Goal: Information Seeking & Learning: Learn about a topic

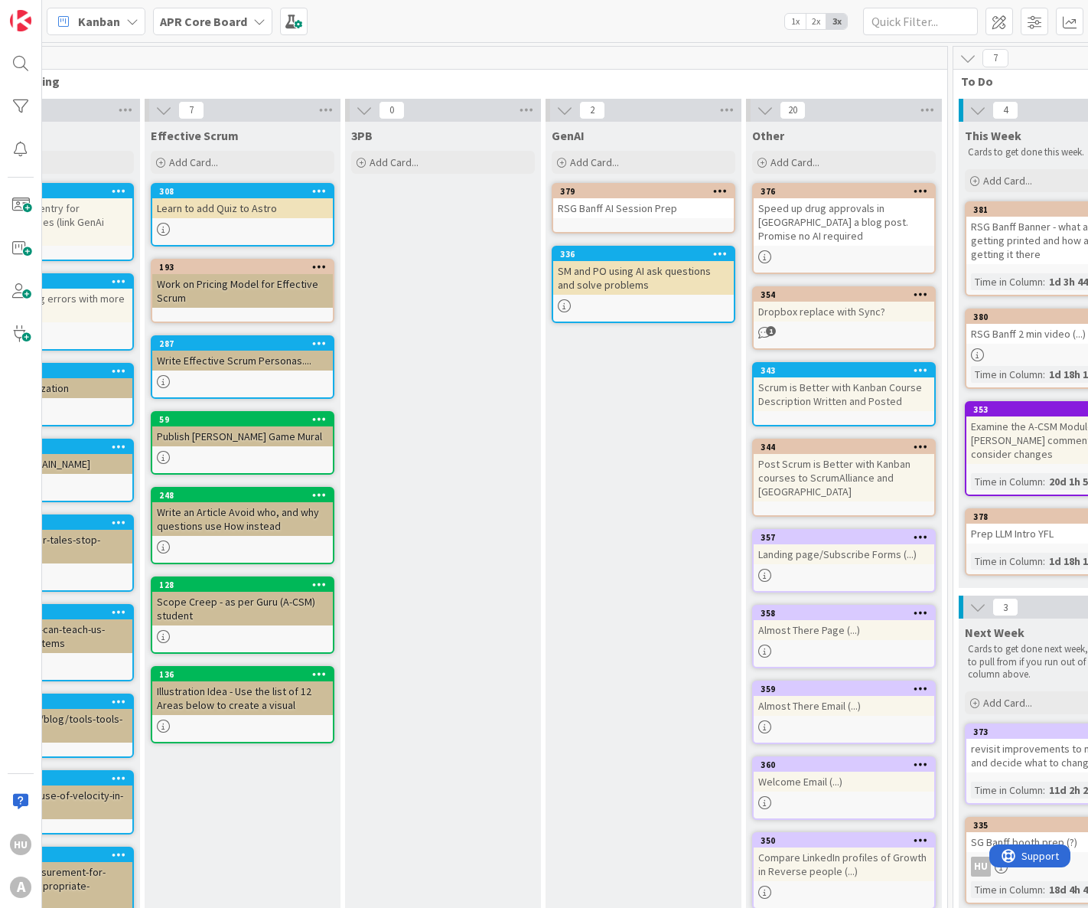
scroll to position [0, 608]
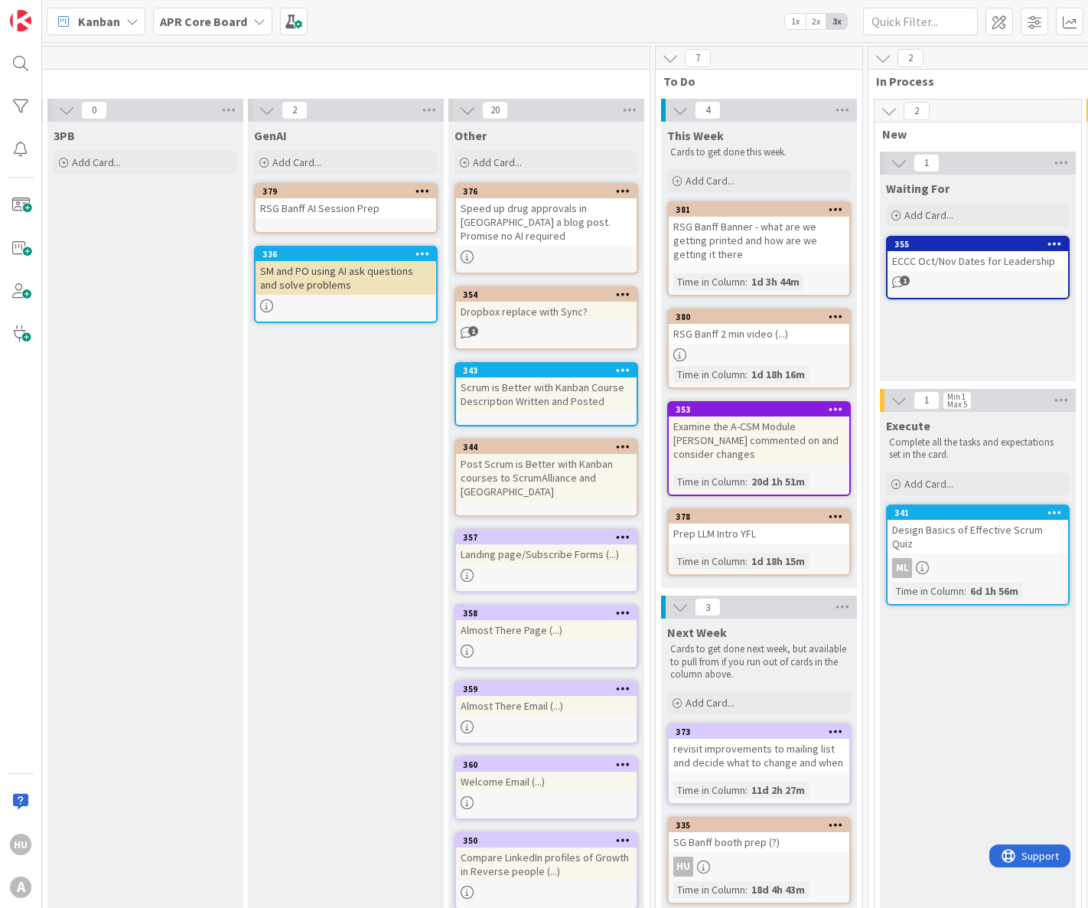
click at [765, 340] on div "RSG Banff 2 min video (...)" at bounding box center [759, 334] width 181 height 20
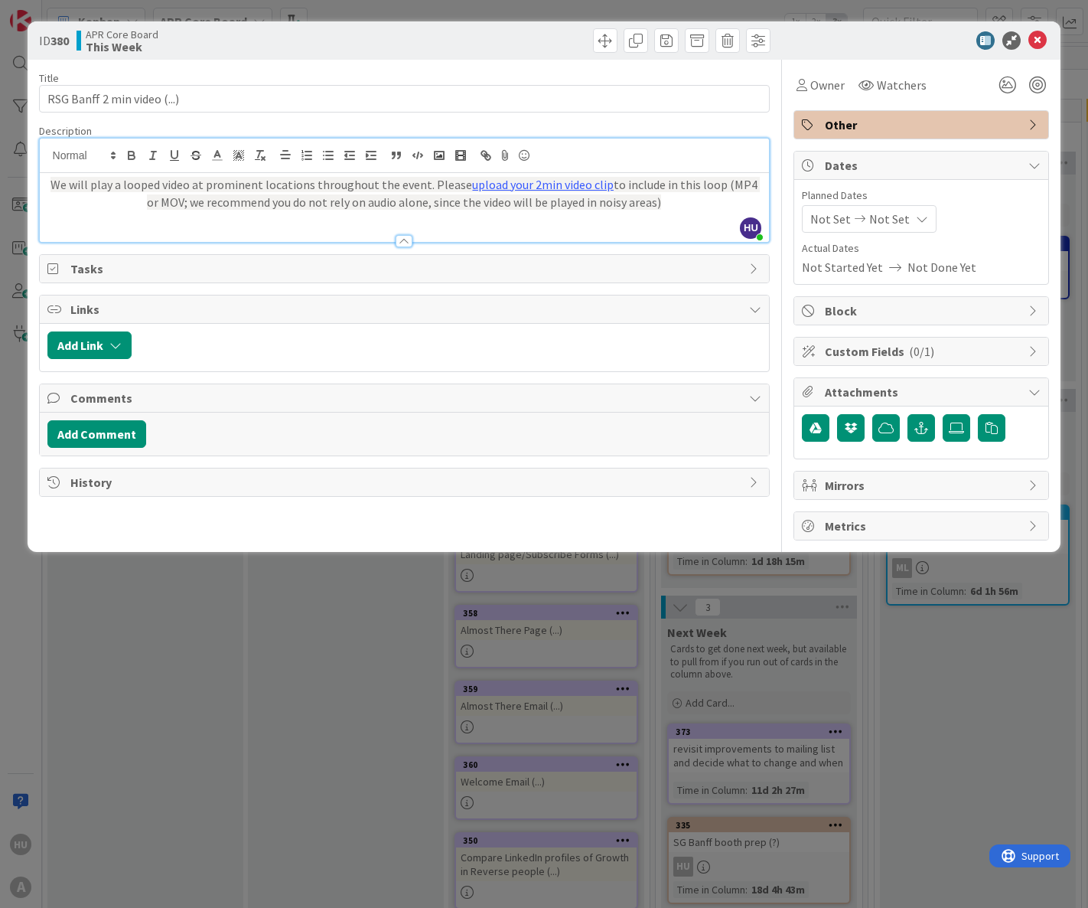
drag, startPoint x: 660, startPoint y: 174, endPoint x: 571, endPoint y: 175, distance: 89.5
click at [571, 175] on div "Description [PERSON_NAME] joined 4 m ago We will play a looped video at promine…" at bounding box center [405, 183] width 732 height 119
click at [673, 213] on div "We will play a looped video at prominent locations throughout the event. Please…" at bounding box center [405, 207] width 730 height 69
drag, startPoint x: 648, startPoint y: 205, endPoint x: 187, endPoint y: 205, distance: 460.7
click at [187, 205] on span "to include in this loop (MP4 or MOV; we recommend you do not rely on audio alon…" at bounding box center [453, 193] width 613 height 33
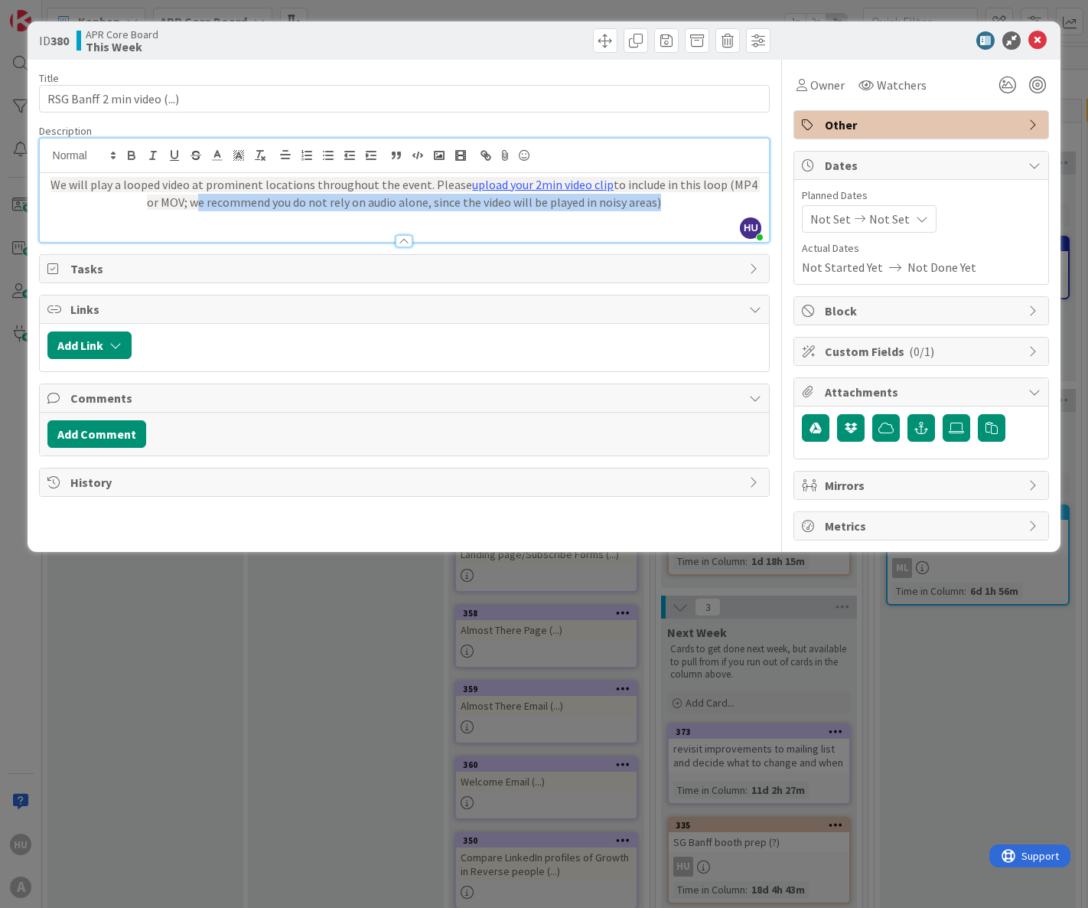
copy span "we recommend you do not rely on audio alone, since the video will be played in …"
click at [1042, 47] on icon at bounding box center [1038, 40] width 18 height 18
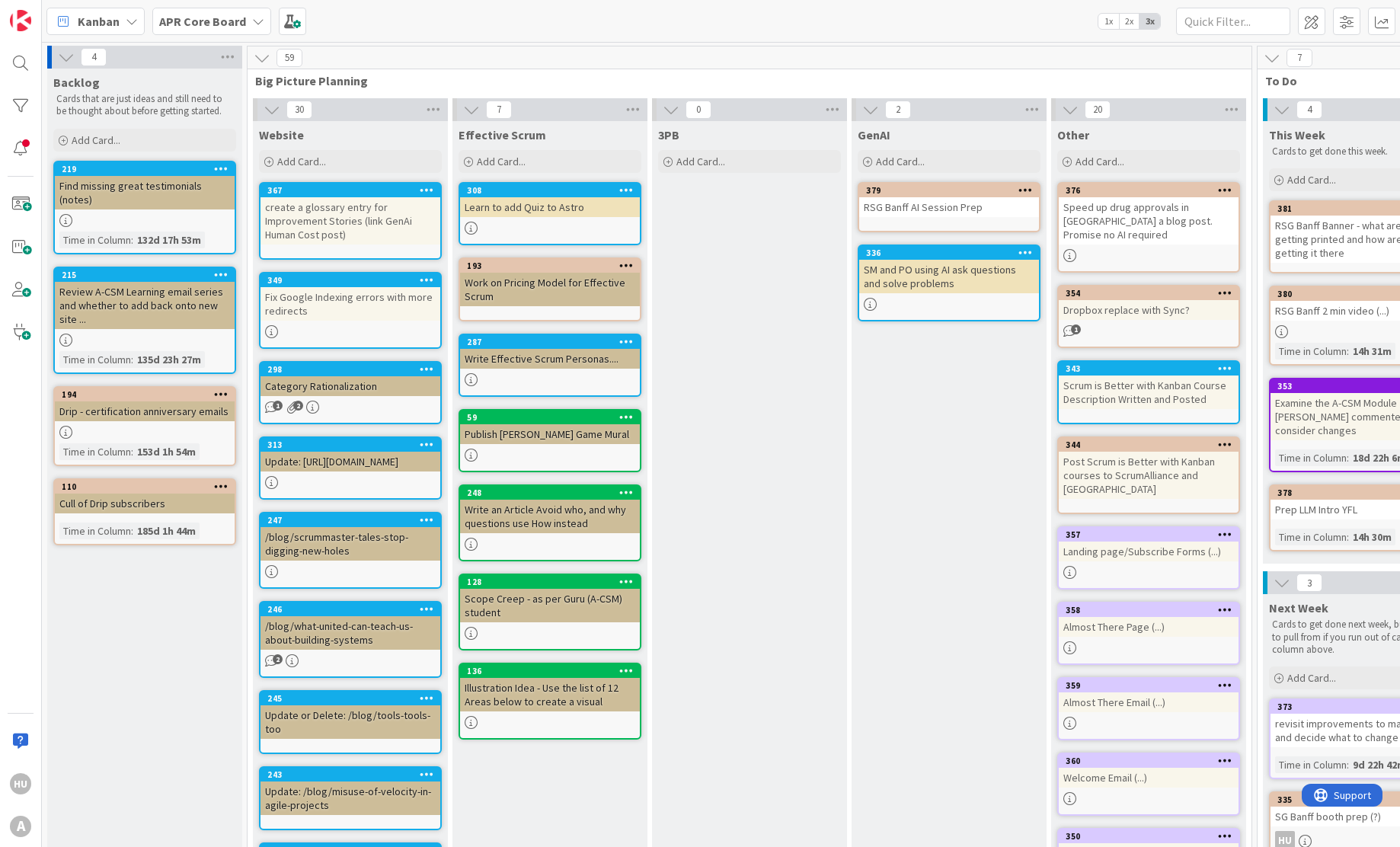
scroll to position [0, 608]
